Goal: Communication & Community: Share content

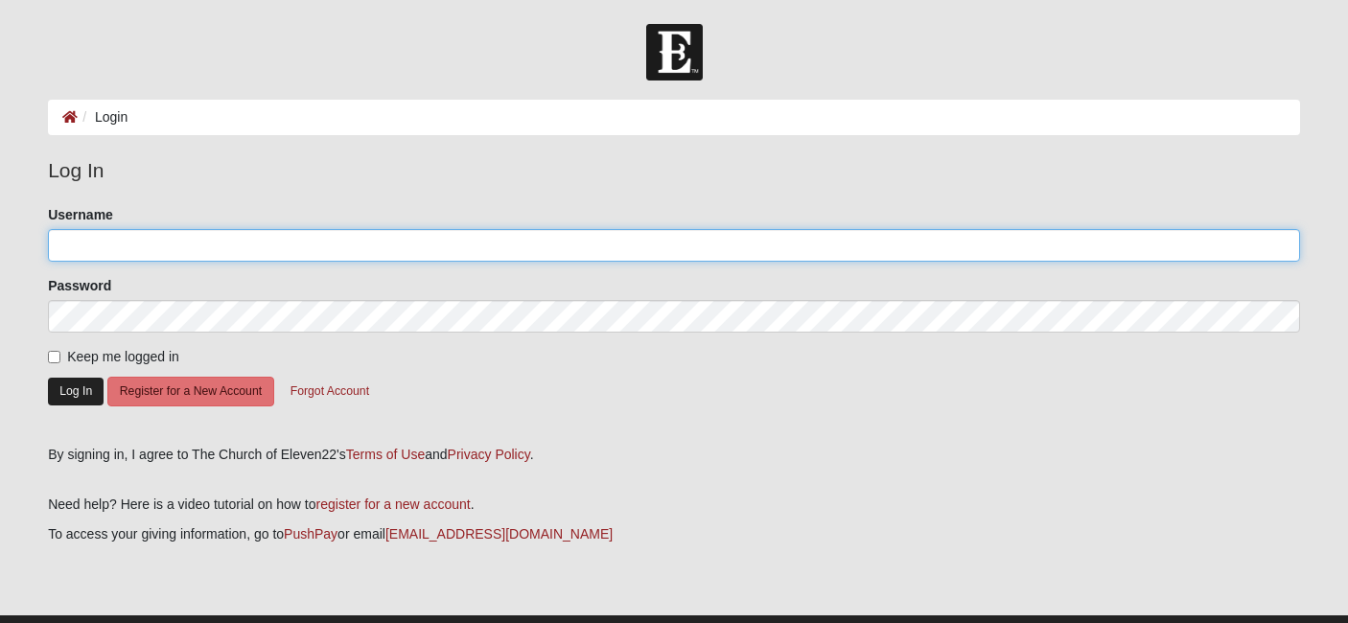
type input "jacqrogers"
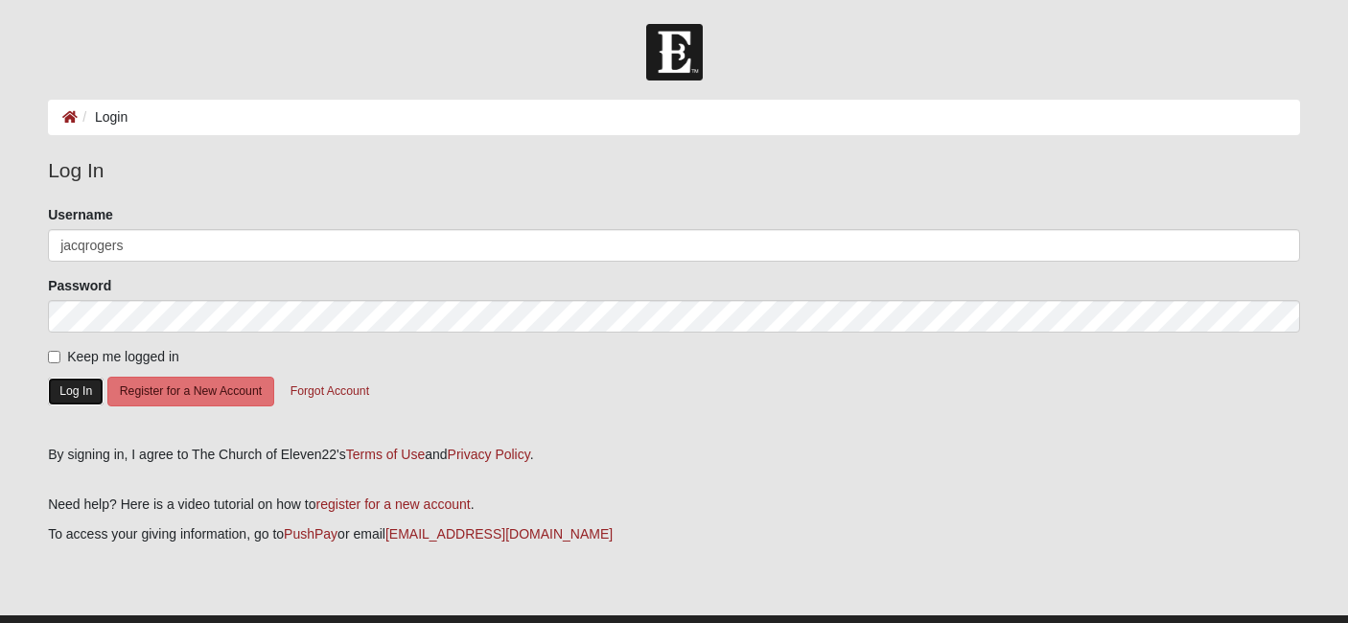
click at [93, 394] on button "Log In" at bounding box center [76, 392] width 56 height 28
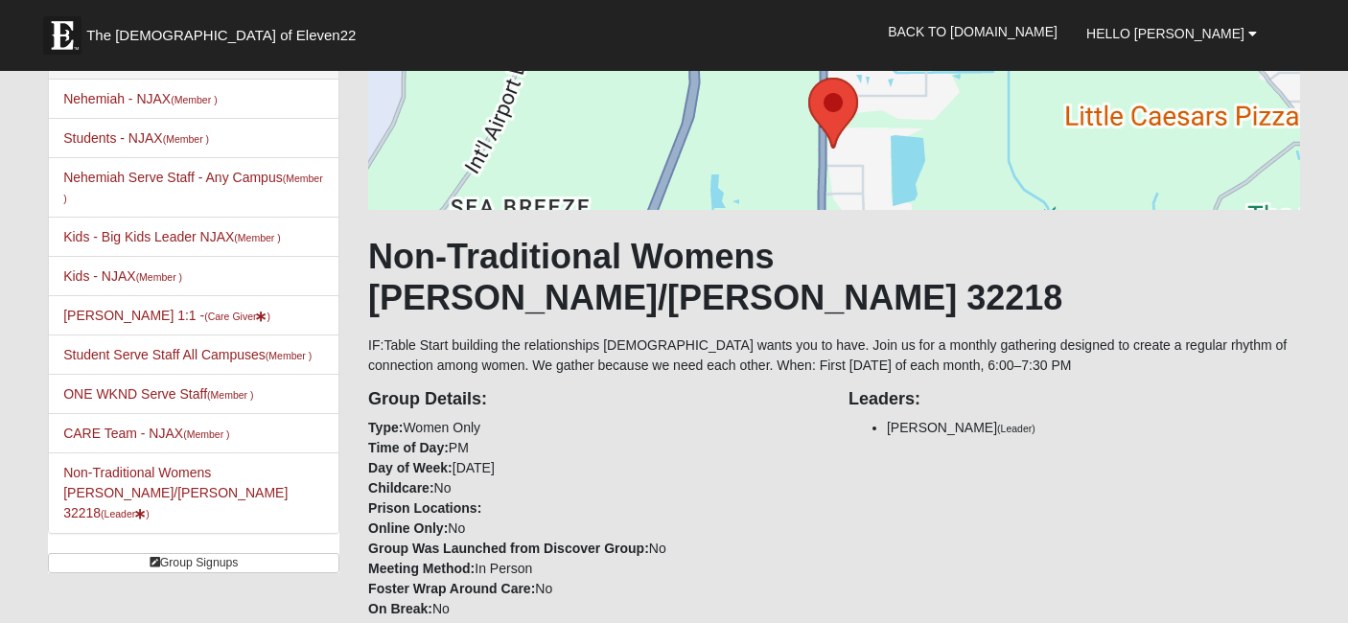
scroll to position [145, 0]
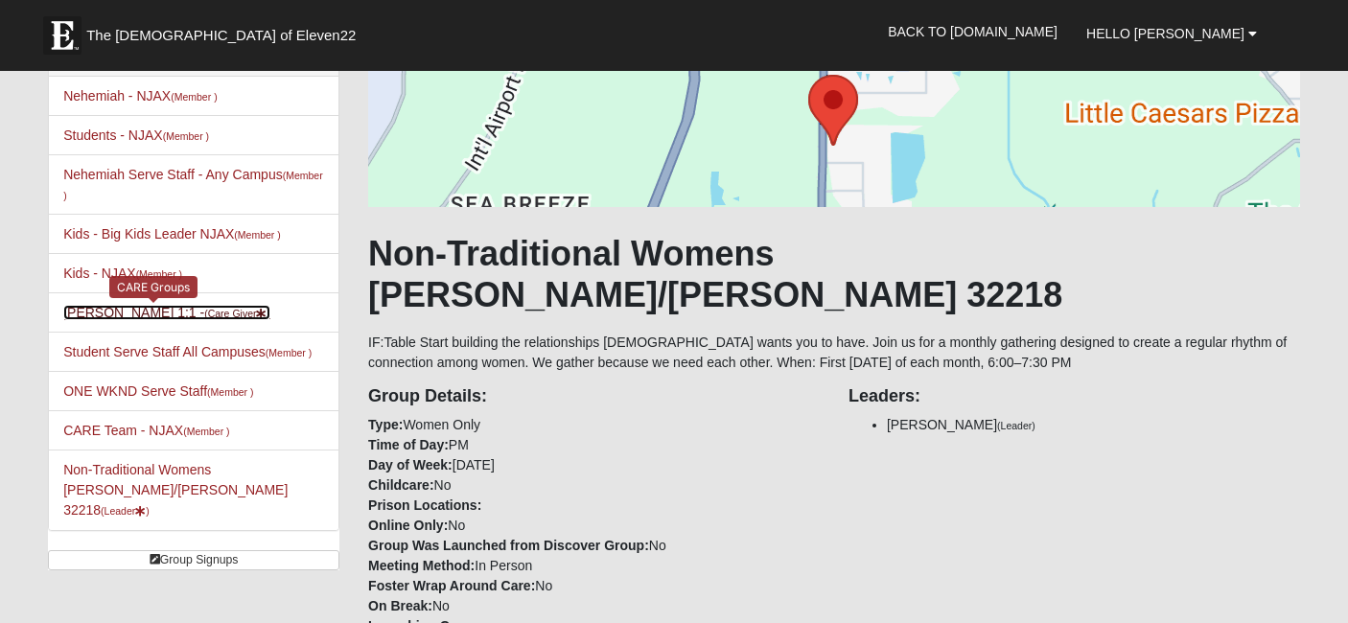
click at [204, 314] on small "(Care Giver )" at bounding box center [237, 314] width 66 height 12
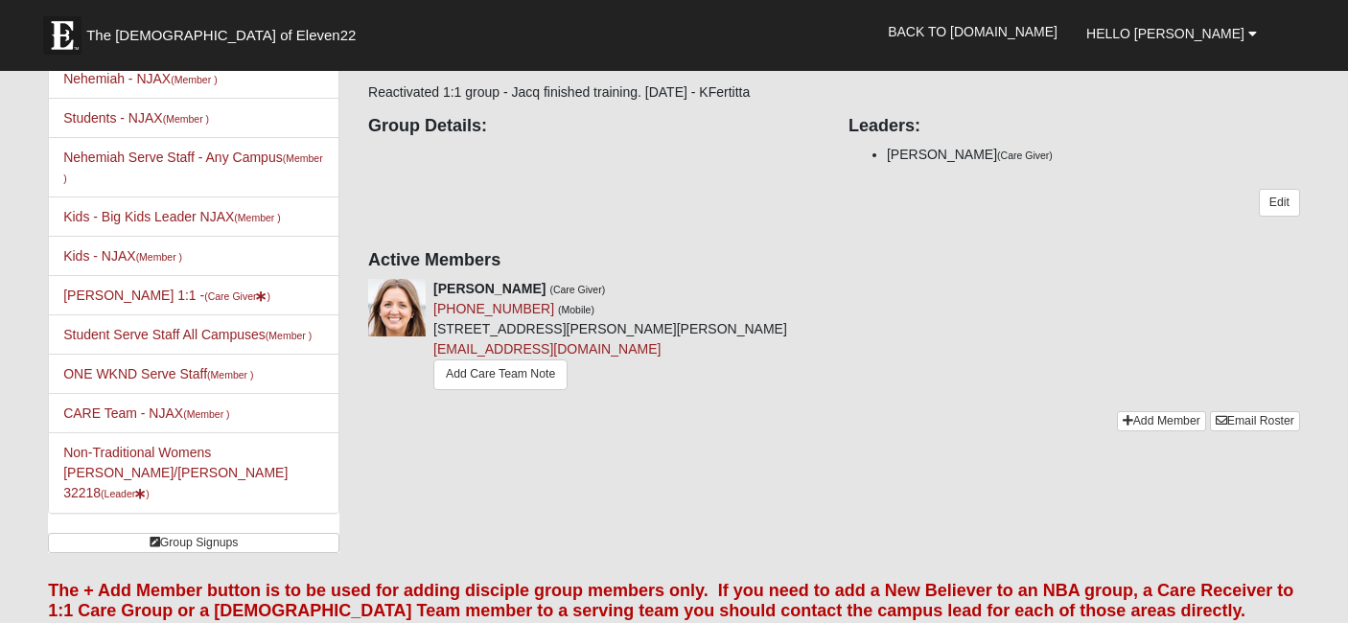
scroll to position [155, 0]
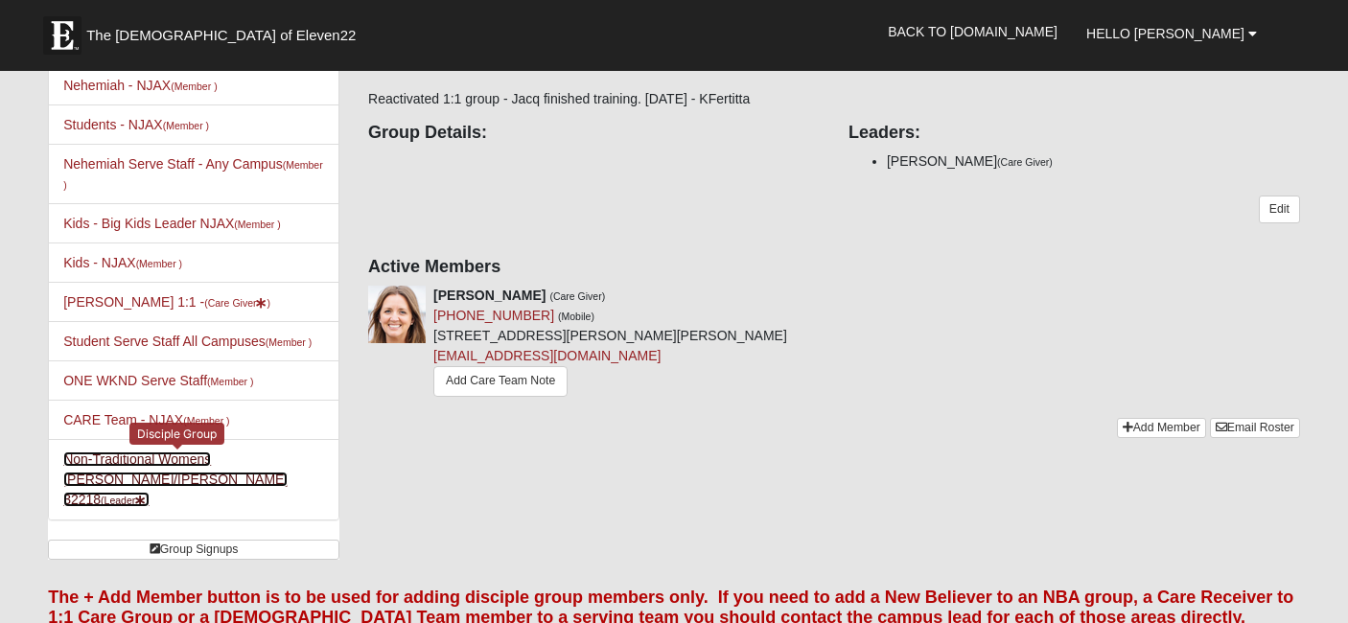
click at [213, 460] on link "Non-Traditional Womens Rogers/Silva 32218 (Leader )" at bounding box center [175, 480] width 224 height 56
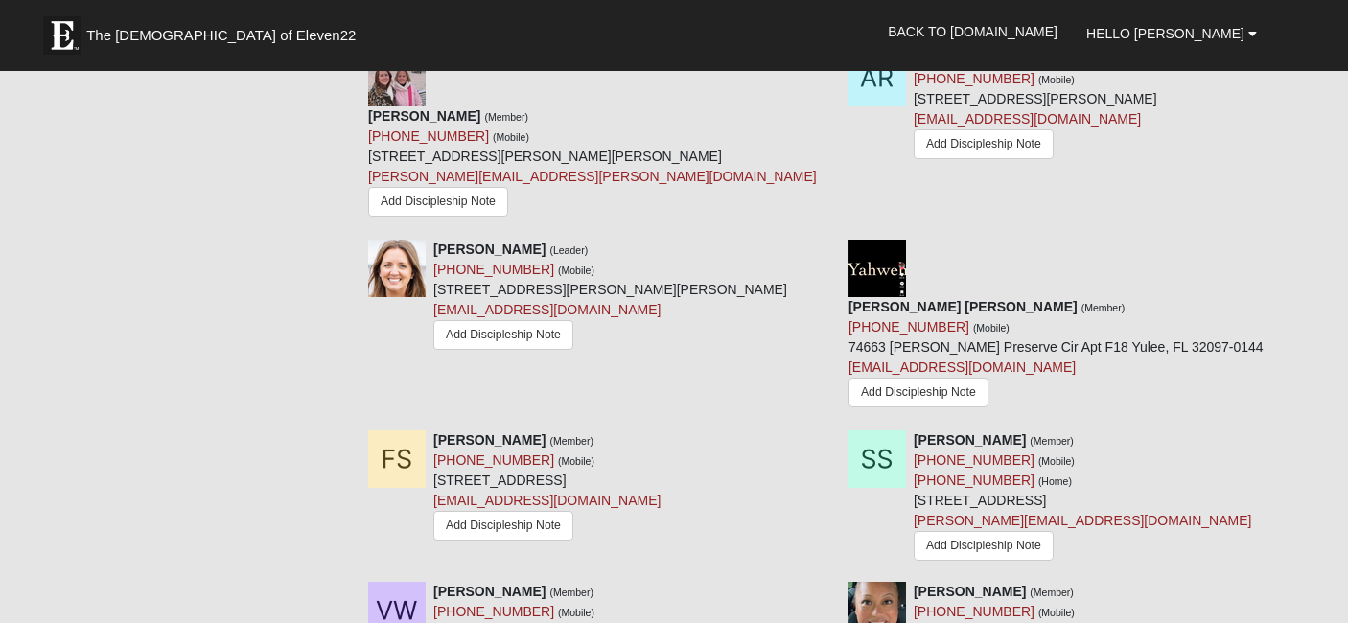
scroll to position [1490, 0]
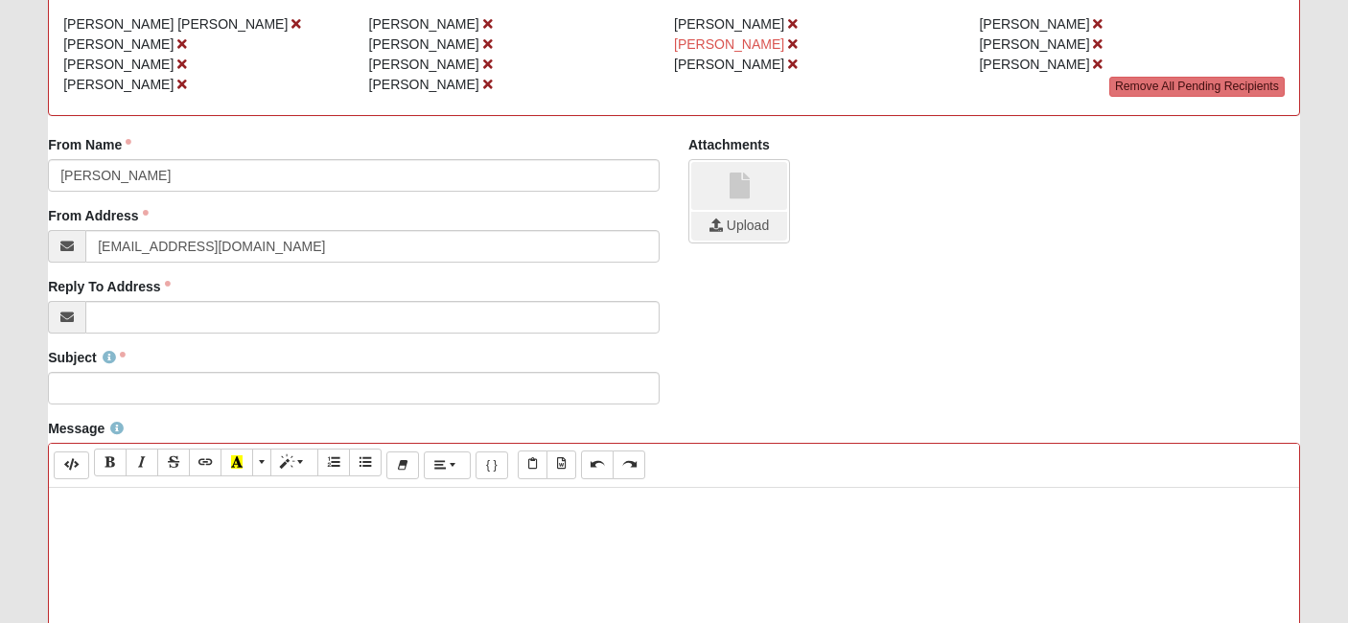
scroll to position [289, 0]
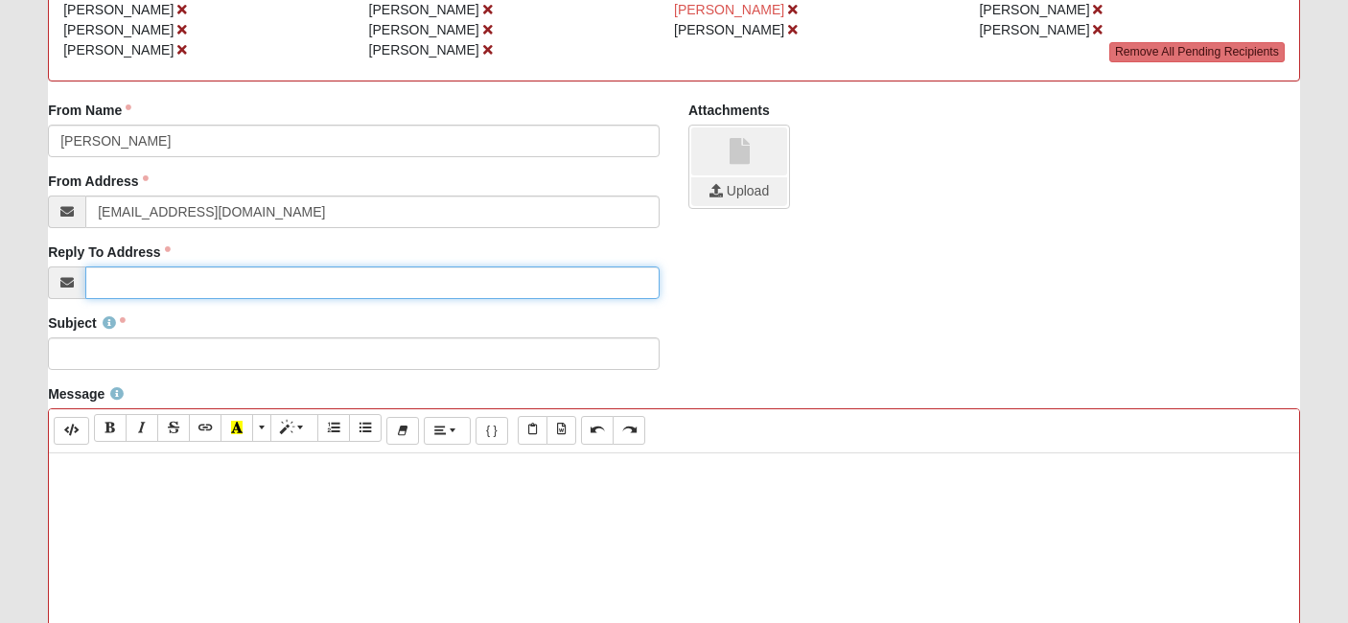
click at [138, 283] on input "Reply To Address" at bounding box center [372, 283] width 574 height 33
type input "[EMAIL_ADDRESS][DOMAIN_NAME]"
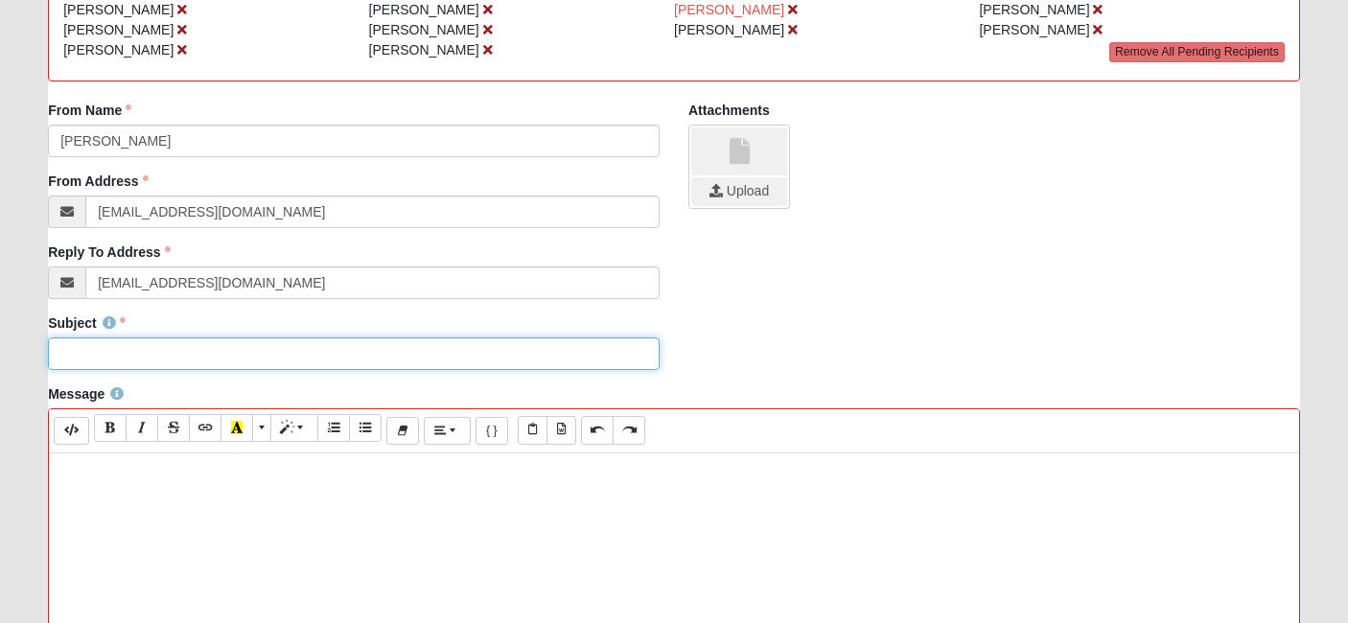
click at [105, 355] on input "Subject" at bounding box center [354, 353] width 612 height 33
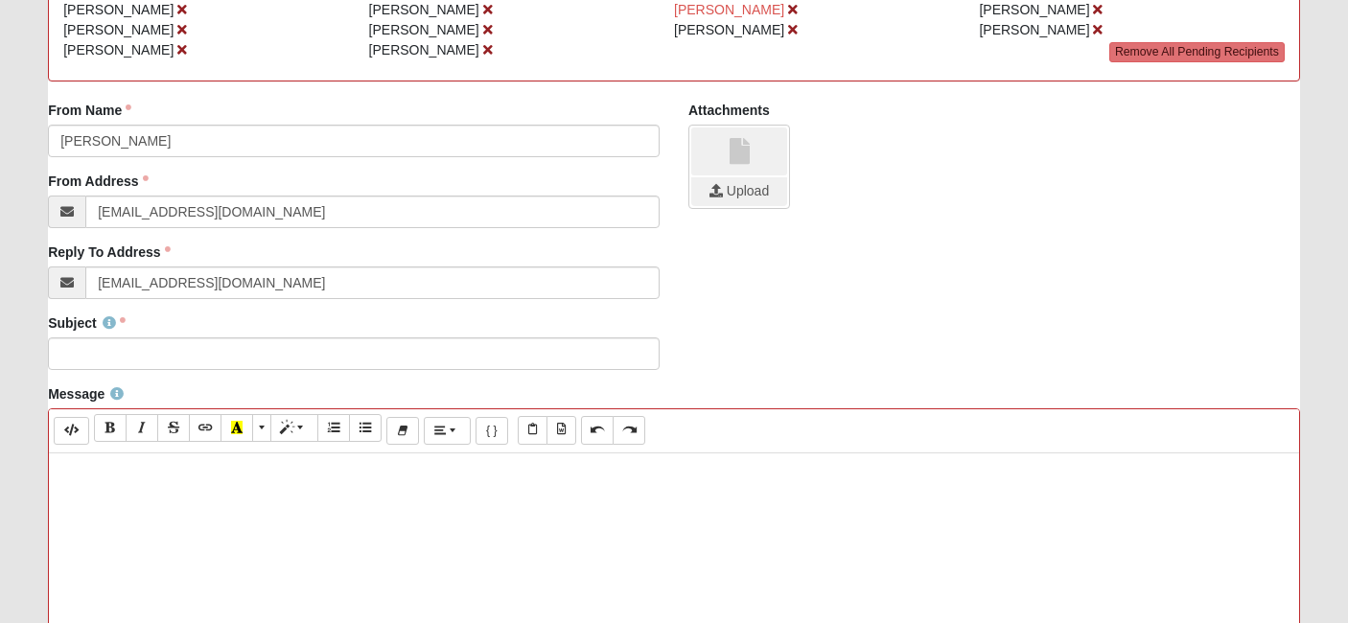
click at [83, 477] on p at bounding box center [673, 473] width 1231 height 20
paste div
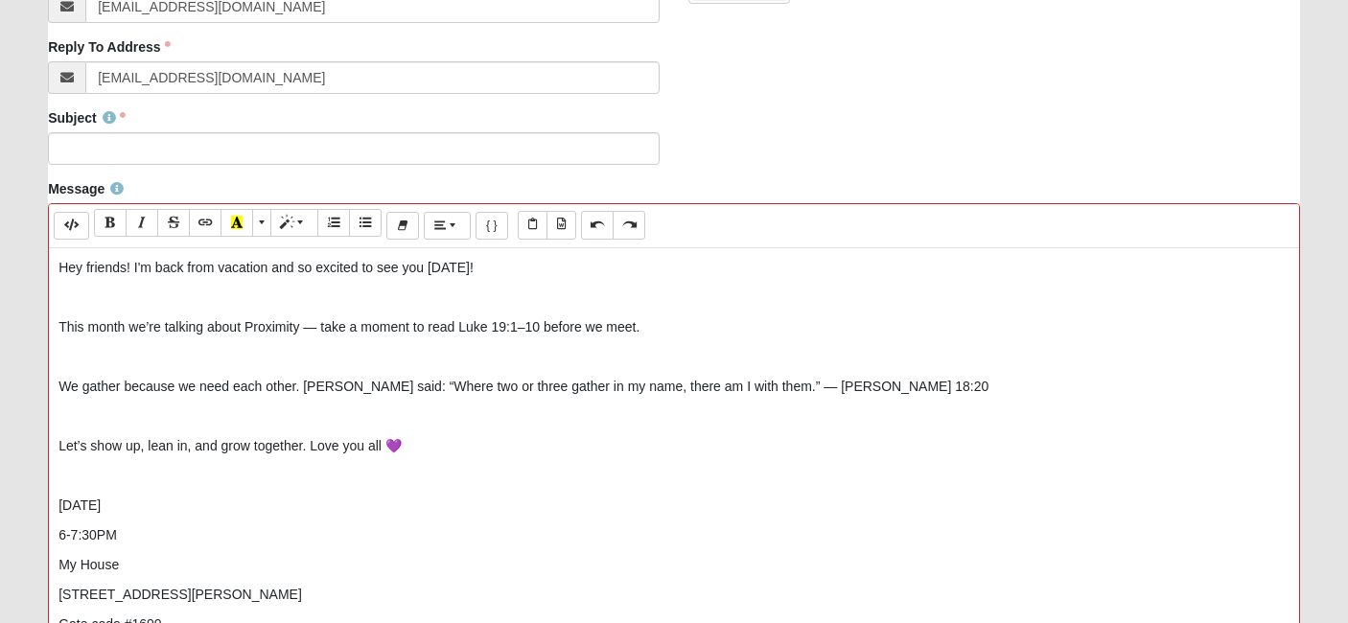
scroll to position [488, 0]
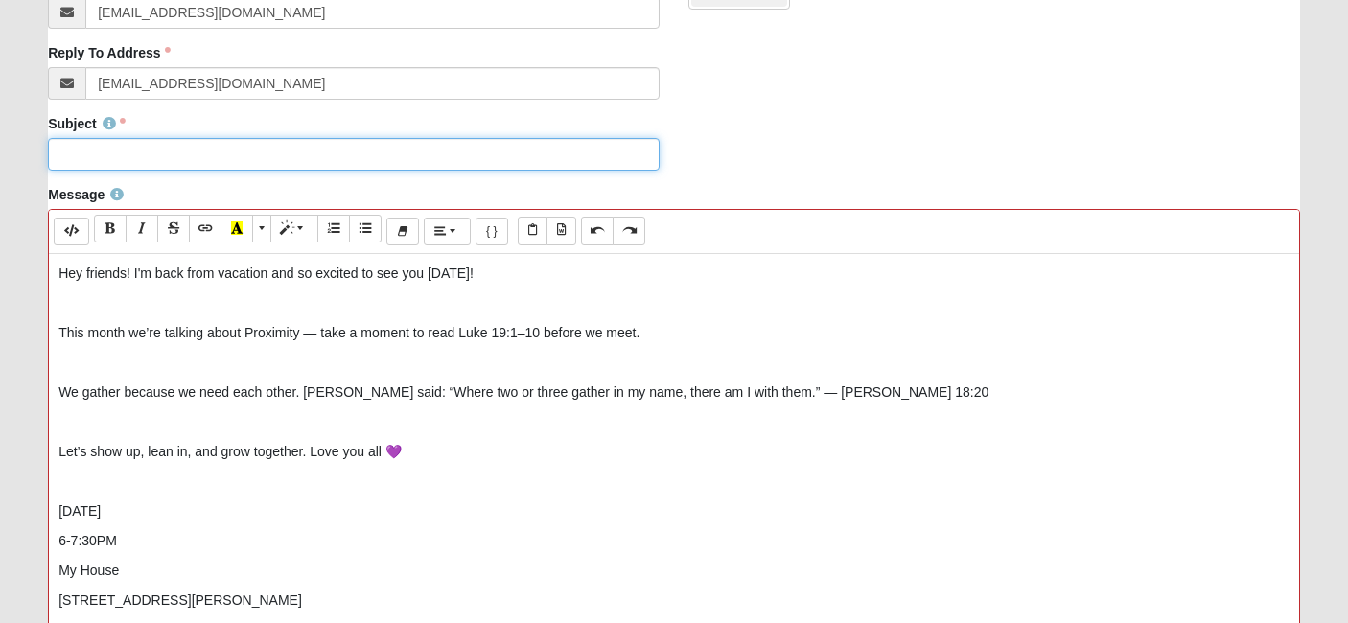
click at [115, 153] on input "Subject" at bounding box center [354, 154] width 612 height 33
type input "S"
type input "G"
type input "October Gathering"
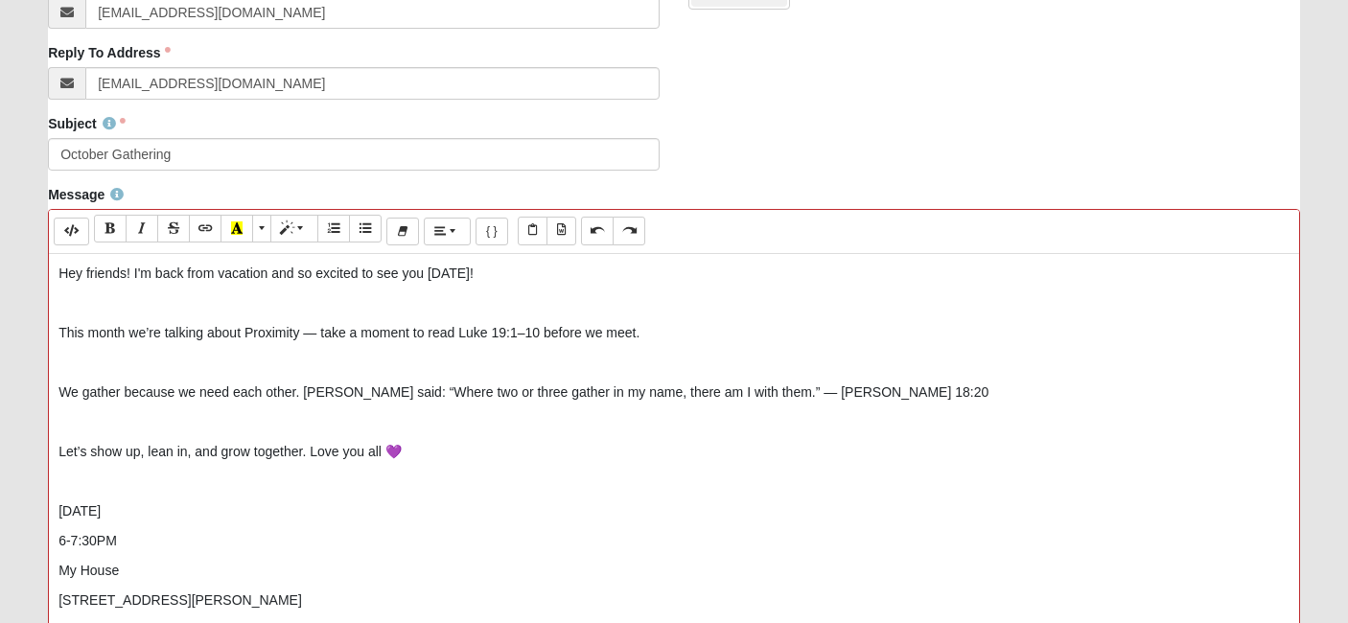
click at [703, 320] on div "Hey friends! I'm back from vacation and so excited to see you [DATE]! This mont…" at bounding box center [674, 541] width 1250 height 575
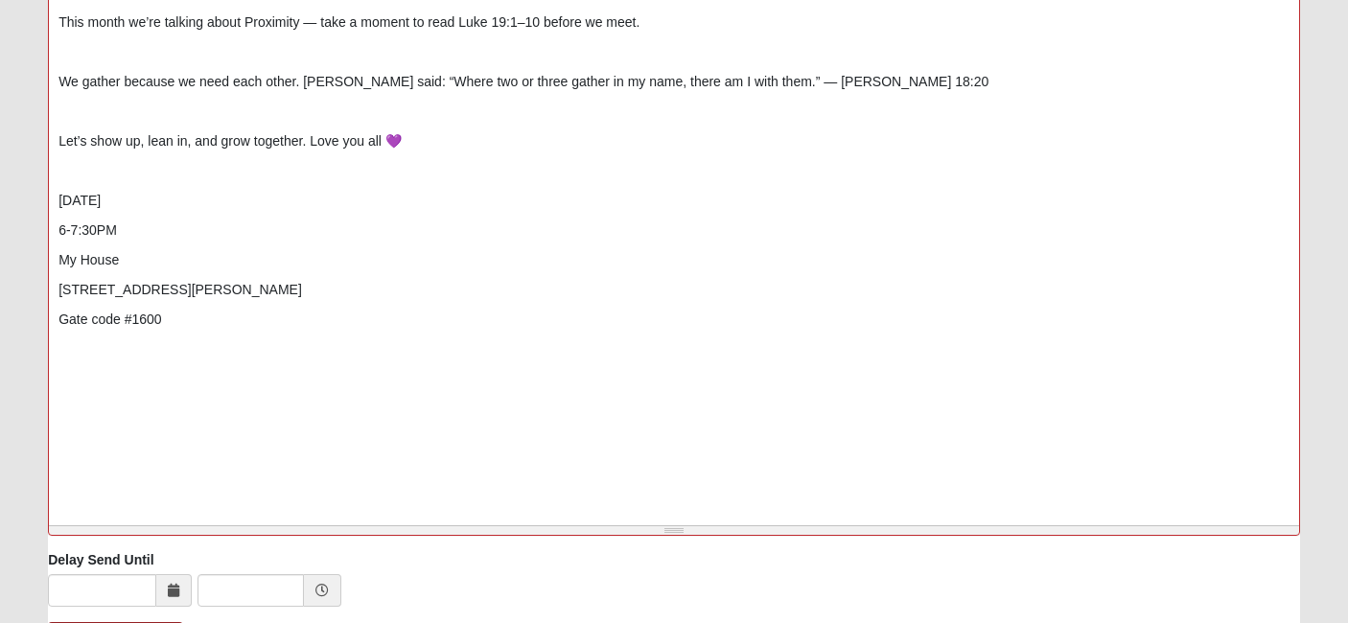
scroll to position [922, 0]
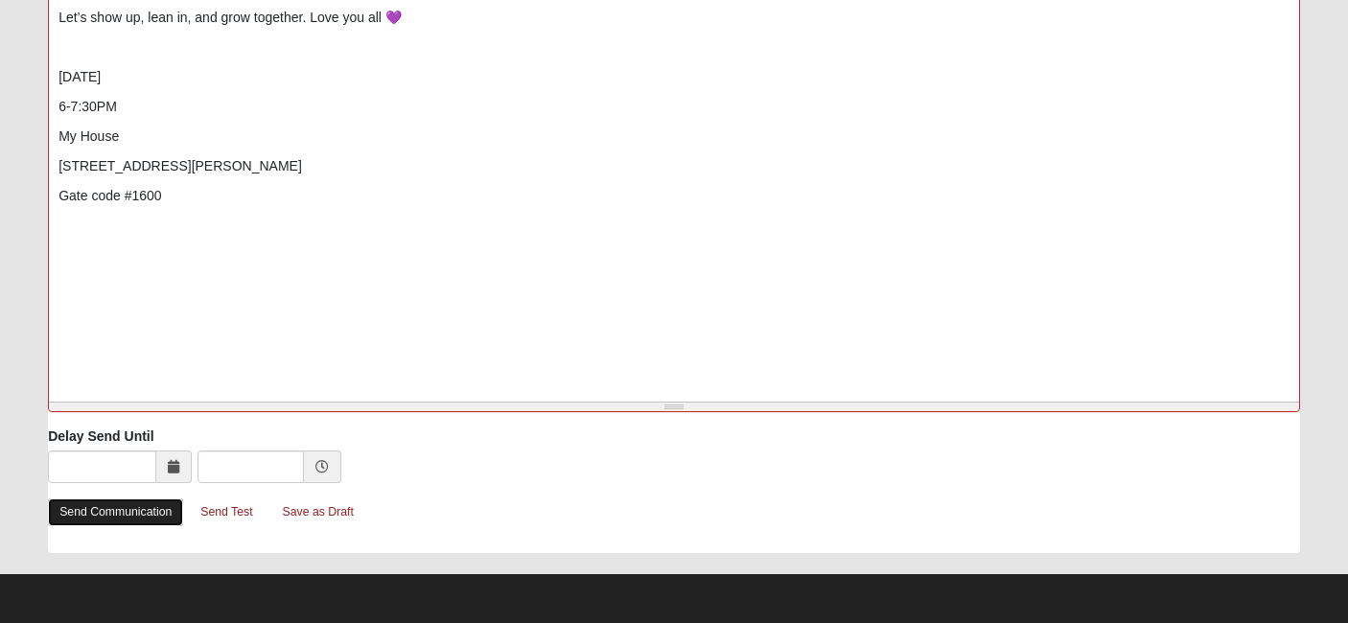
click at [96, 518] on link "Send Communication" at bounding box center [115, 513] width 135 height 28
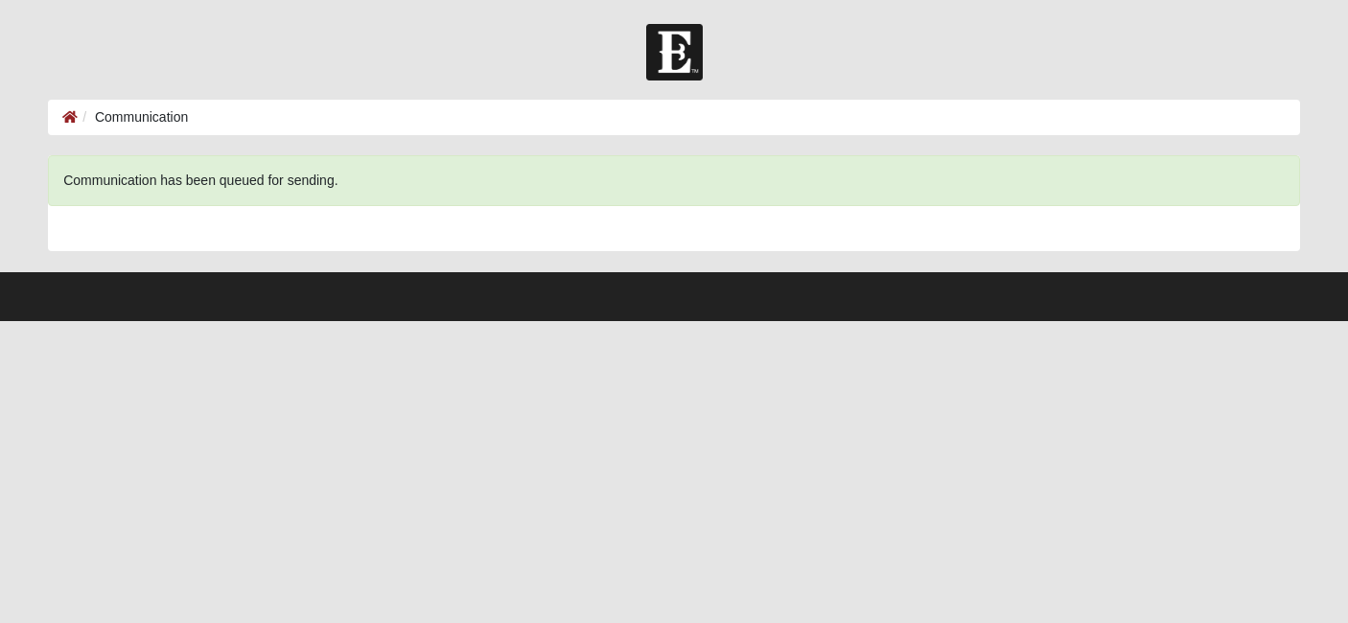
scroll to position [0, 0]
